Goal: Task Accomplishment & Management: Manage account settings

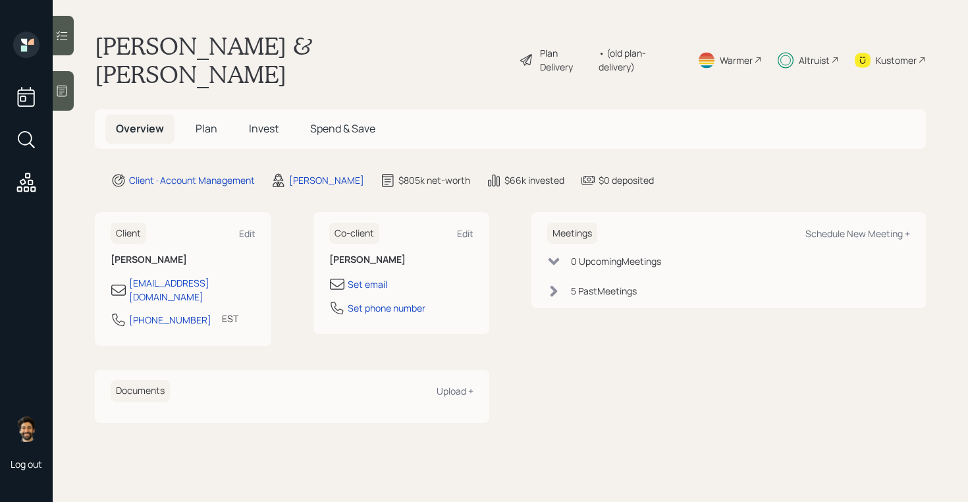
click at [204, 121] on span "Plan" at bounding box center [207, 128] width 22 height 14
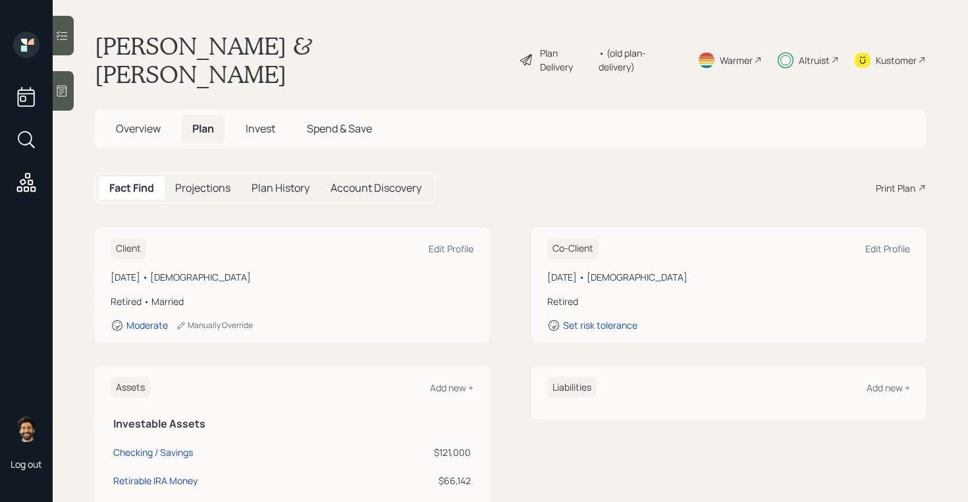
click at [265, 121] on span "Invest" at bounding box center [261, 128] width 30 height 14
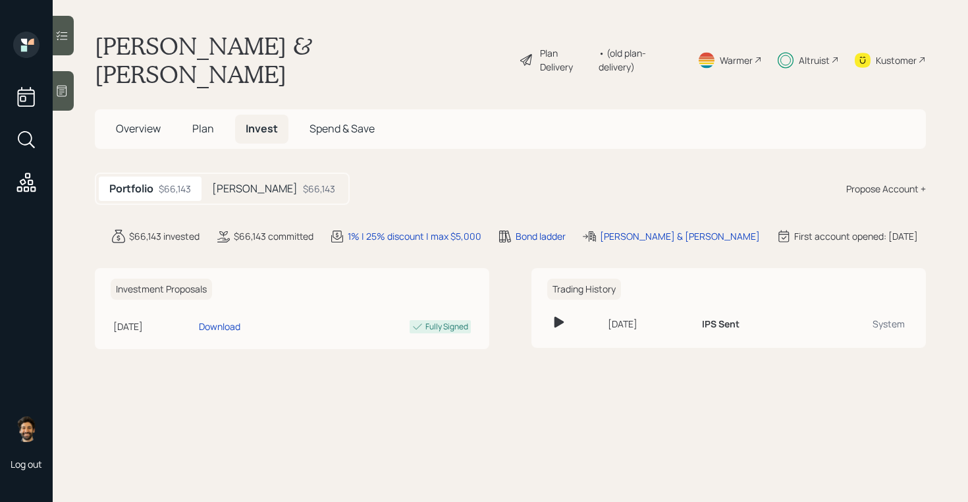
click at [229, 182] on h5 "[PERSON_NAME]" at bounding box center [255, 188] width 86 height 13
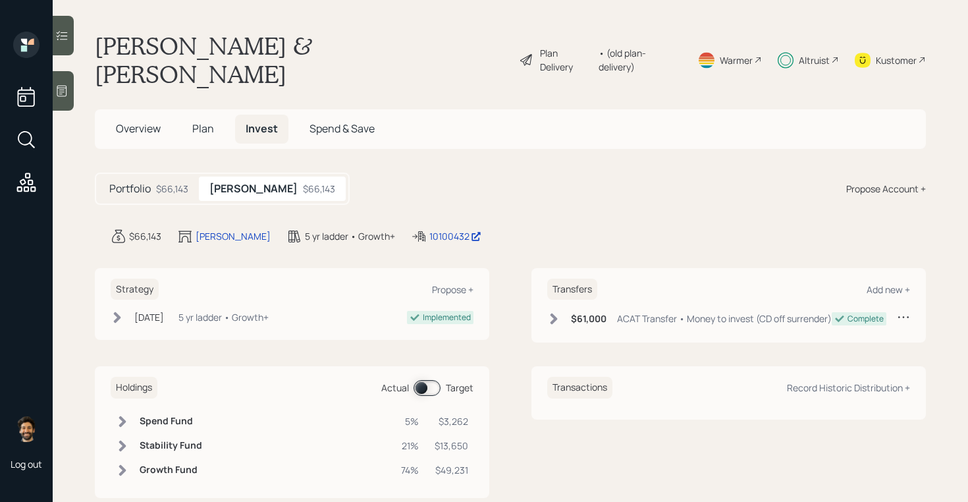
click at [205, 121] on span "Plan" at bounding box center [203, 128] width 22 height 14
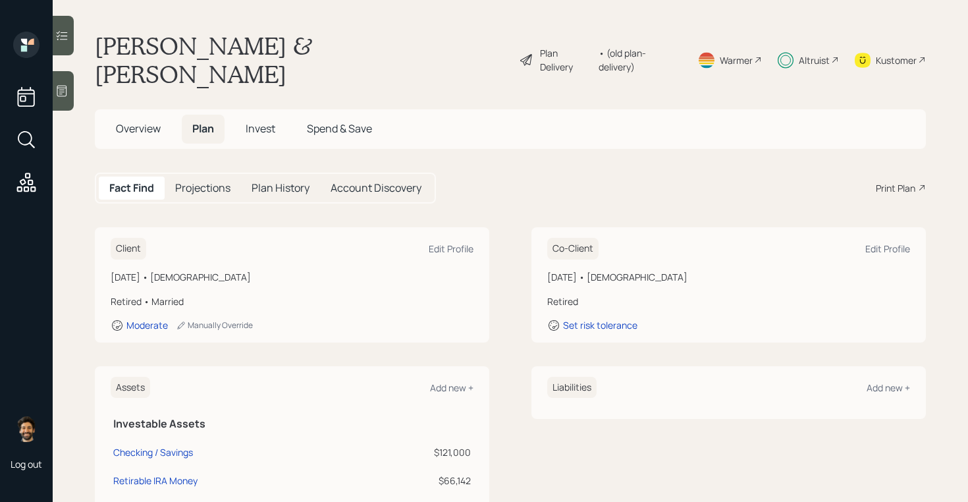
click at [263, 121] on span "Invest" at bounding box center [261, 128] width 30 height 14
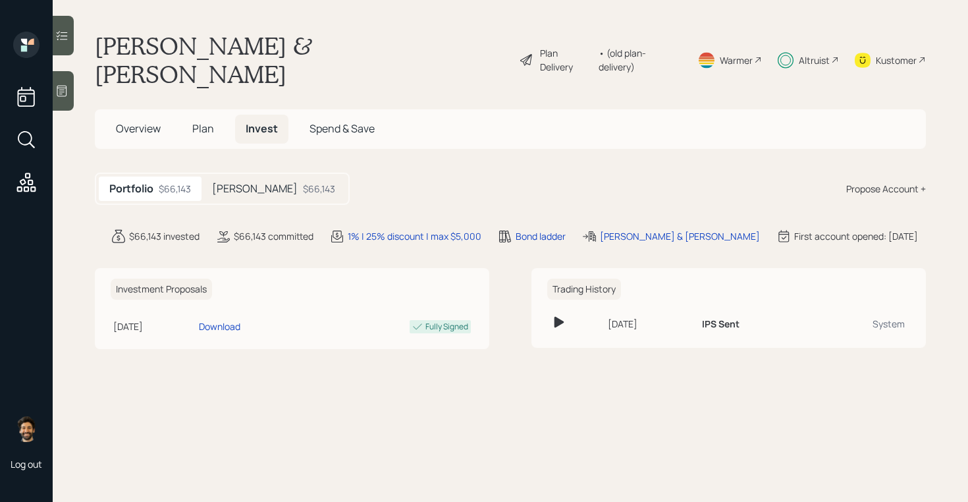
click at [260, 182] on h5 "[PERSON_NAME]" at bounding box center [255, 188] width 86 height 13
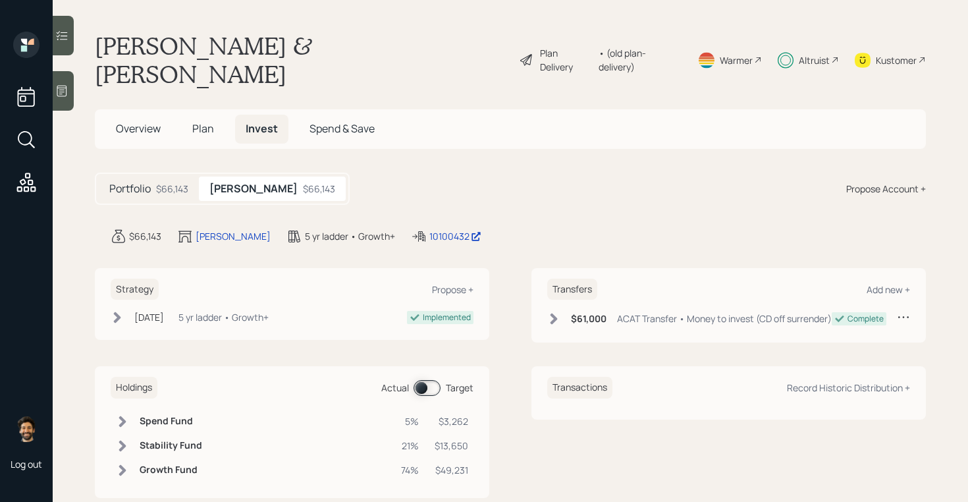
click at [166, 182] on div "$66,143" at bounding box center [172, 189] width 32 height 14
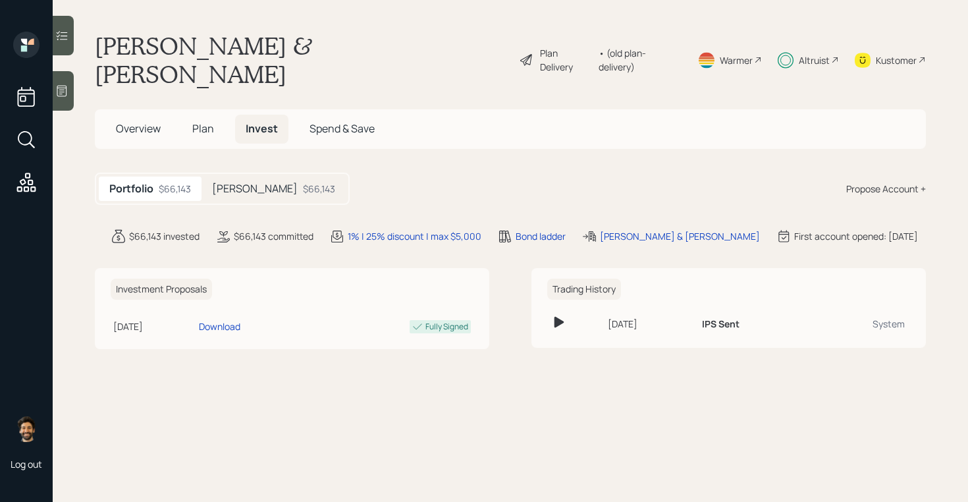
click at [256, 182] on h5 "[PERSON_NAME]" at bounding box center [255, 188] width 86 height 13
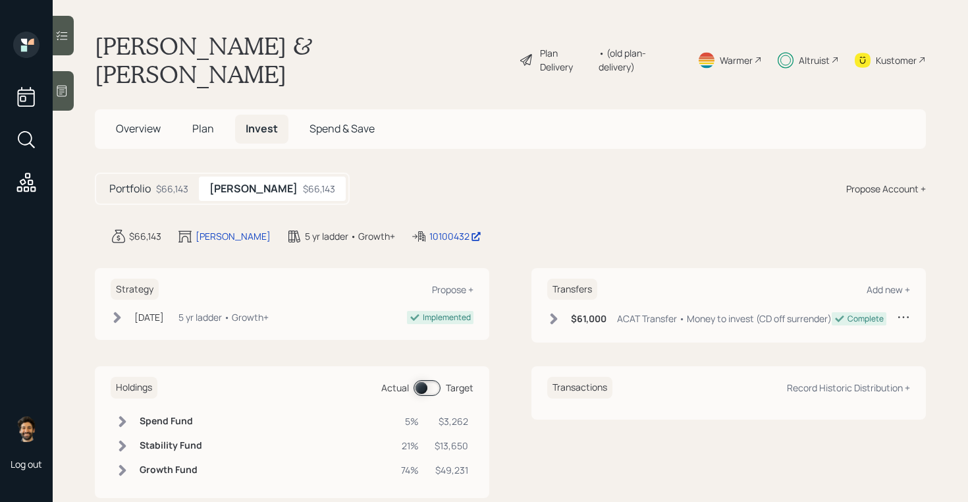
click at [205, 121] on span "Plan" at bounding box center [203, 128] width 22 height 14
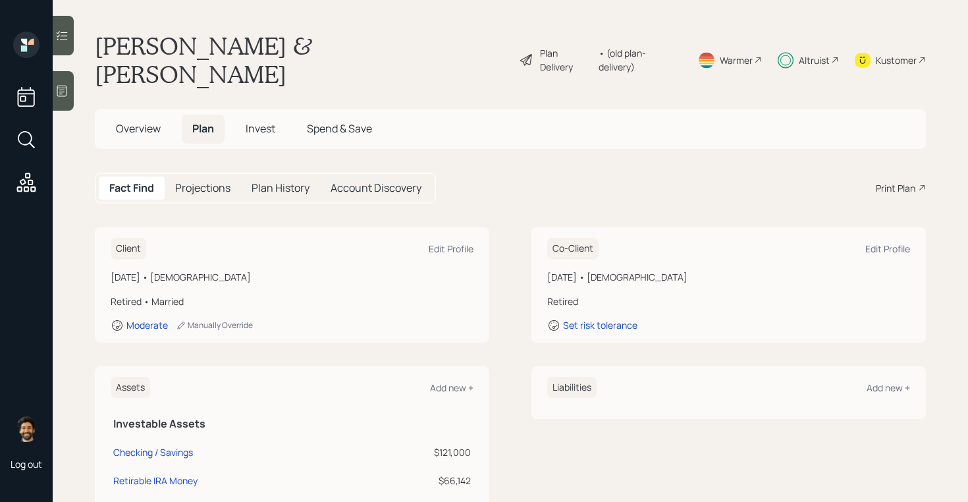
click at [254, 121] on span "Invest" at bounding box center [261, 128] width 30 height 14
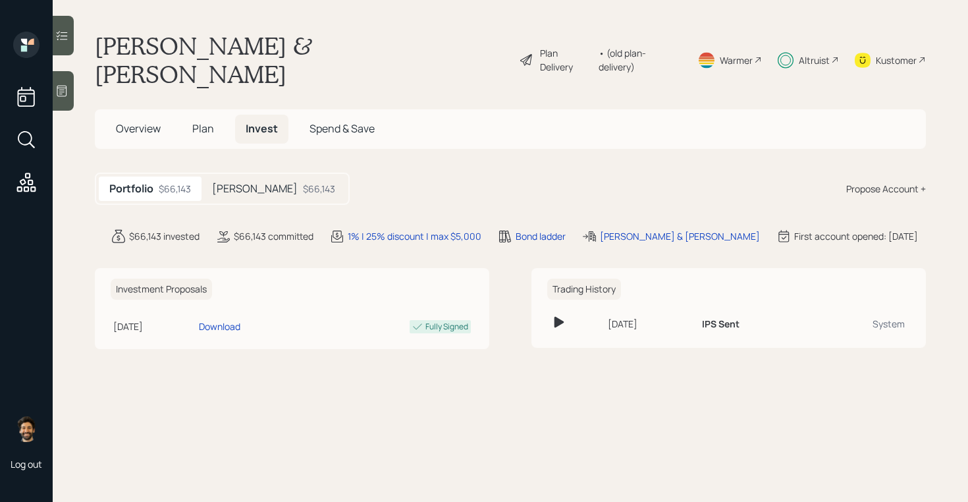
click at [248, 182] on h5 "[PERSON_NAME]" at bounding box center [255, 188] width 86 height 13
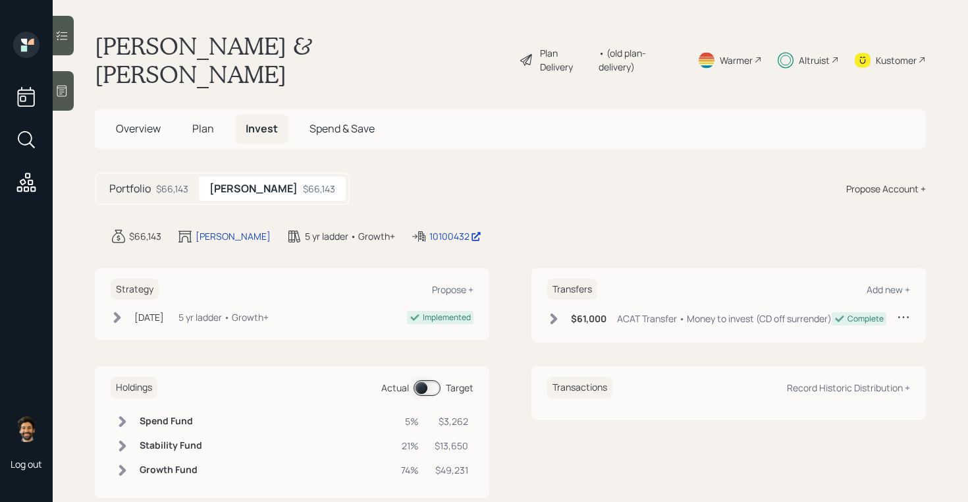
click at [198, 115] on h5 "Plan" at bounding box center [203, 129] width 43 height 28
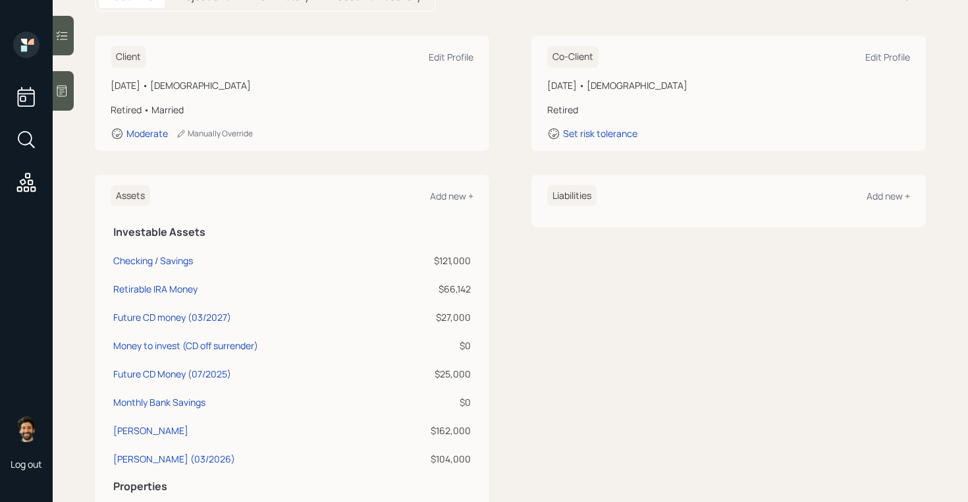
scroll to position [200, 0]
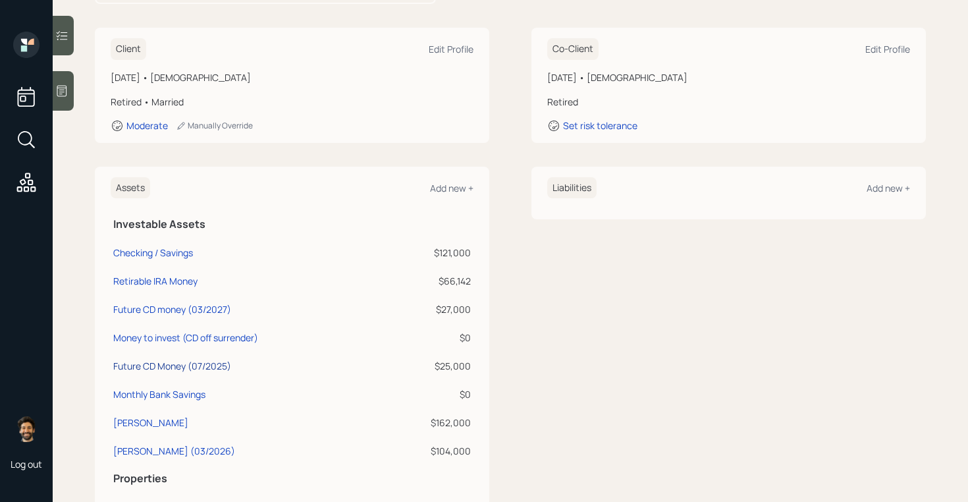
click at [219, 359] on div "Future CD Money (07/2025)" at bounding box center [172, 366] width 118 height 14
select select "ira"
select select "balanced"
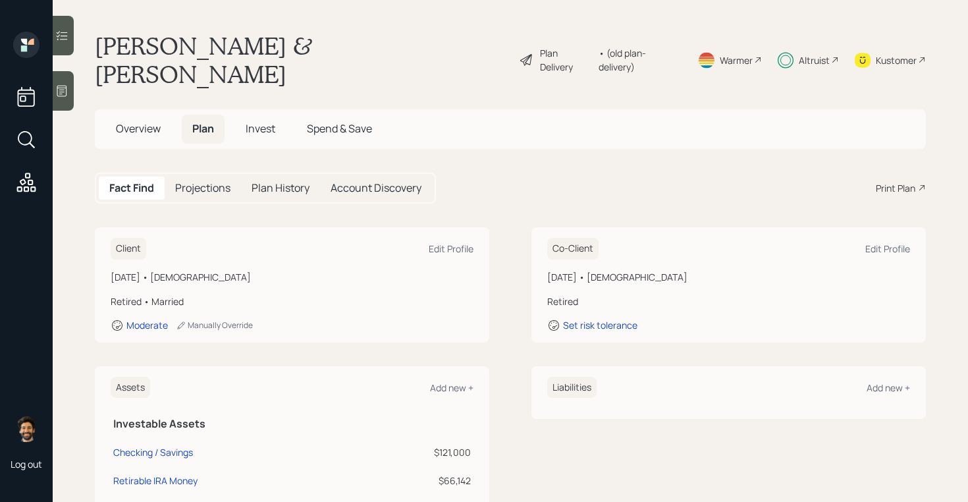
click at [253, 121] on span "Invest" at bounding box center [261, 128] width 30 height 14
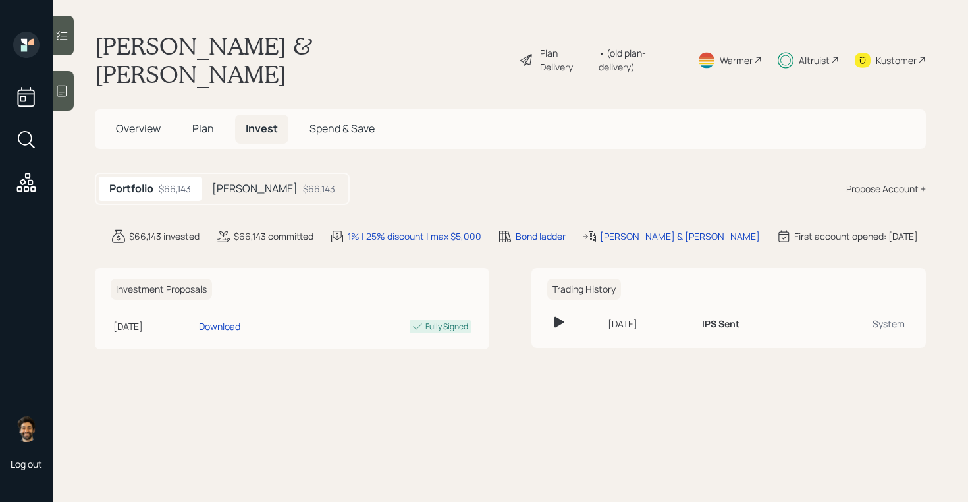
click at [239, 182] on h5 "[PERSON_NAME]" at bounding box center [255, 188] width 86 height 13
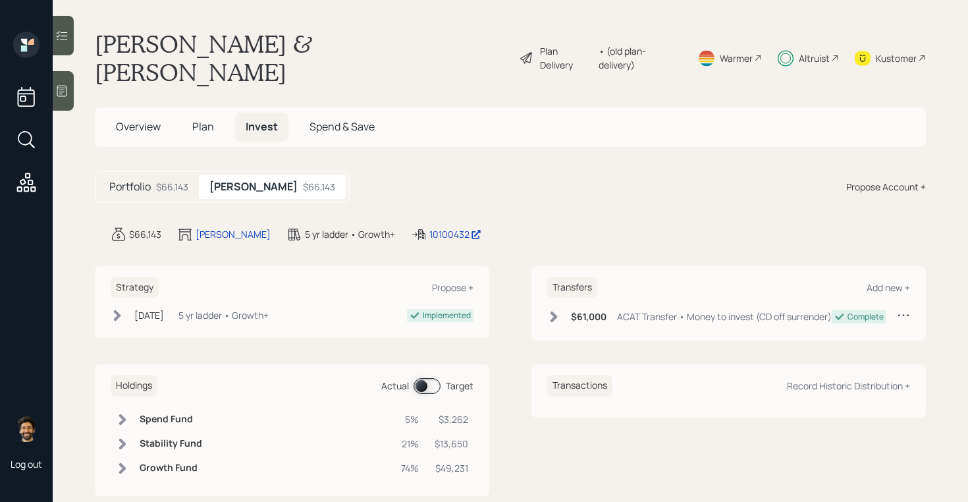
scroll to position [1, 0]
click at [201, 120] on span "Plan" at bounding box center [203, 127] width 22 height 14
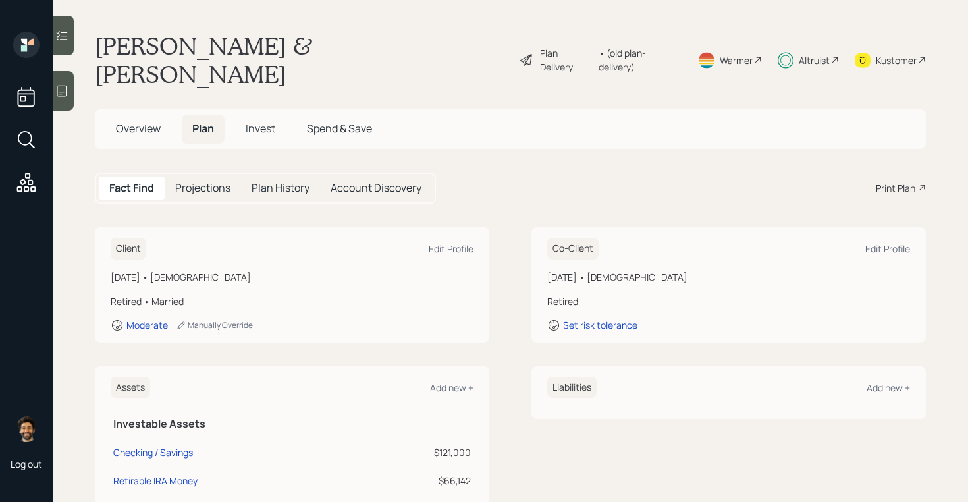
click at [821, 53] on div "Altruist" at bounding box center [814, 60] width 31 height 14
